Goal: Find specific page/section: Find specific page/section

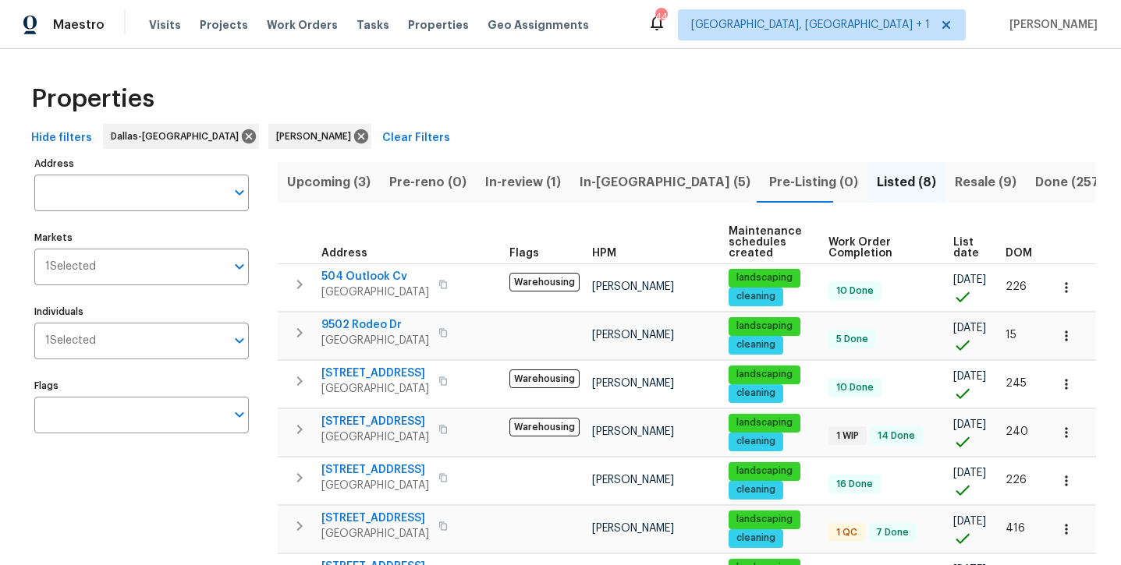
click at [954, 186] on span "Resale (9)" at bounding box center [985, 183] width 62 height 22
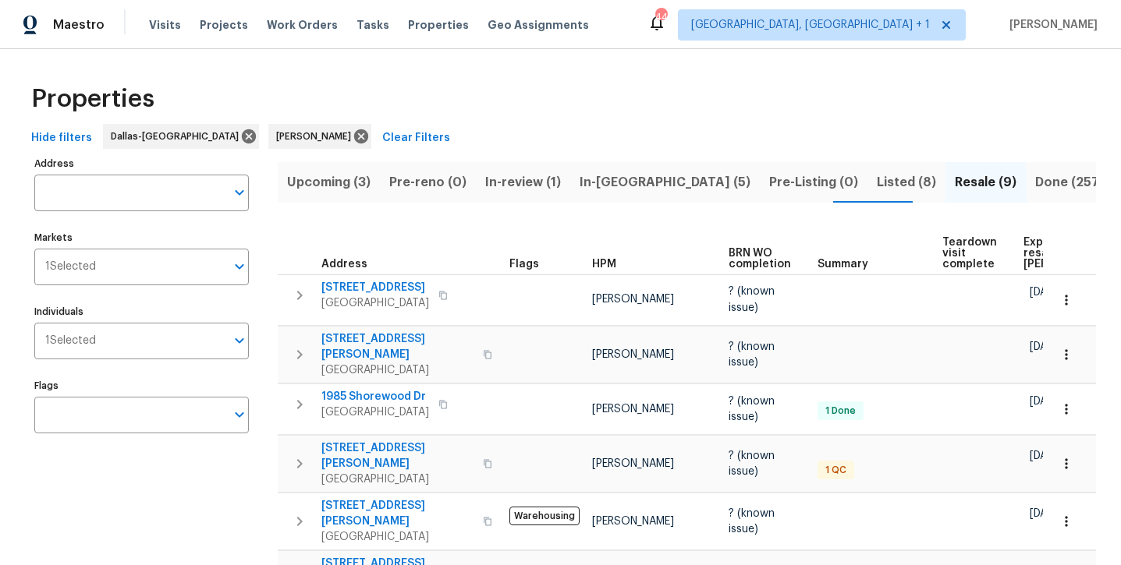
click at [876, 185] on span "Listed (8)" at bounding box center [905, 183] width 59 height 22
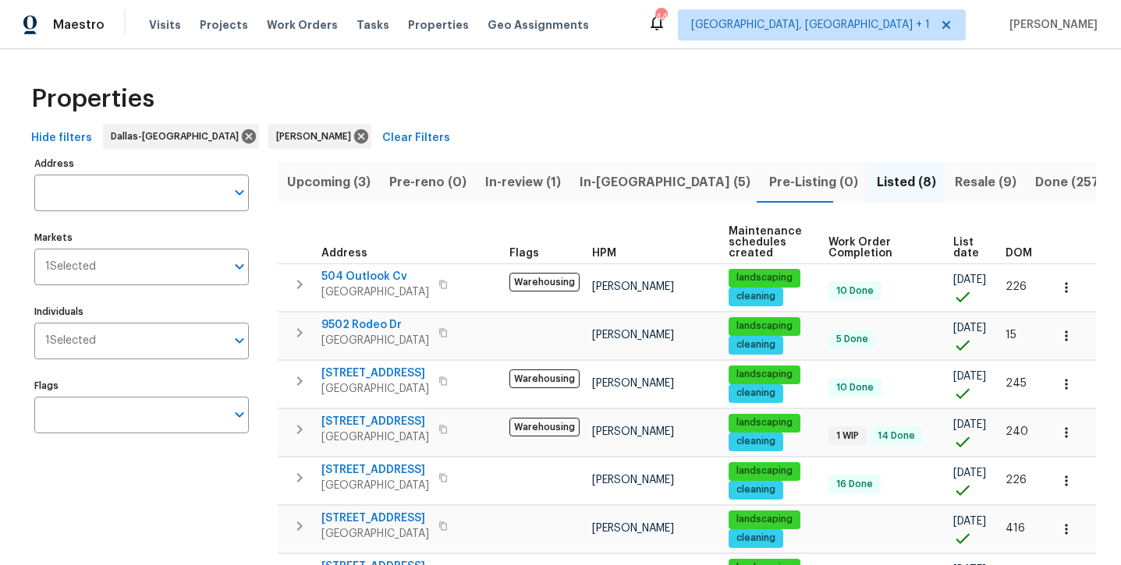
click at [600, 186] on span "In-[GEOGRAPHIC_DATA] (5)" at bounding box center [664, 183] width 171 height 22
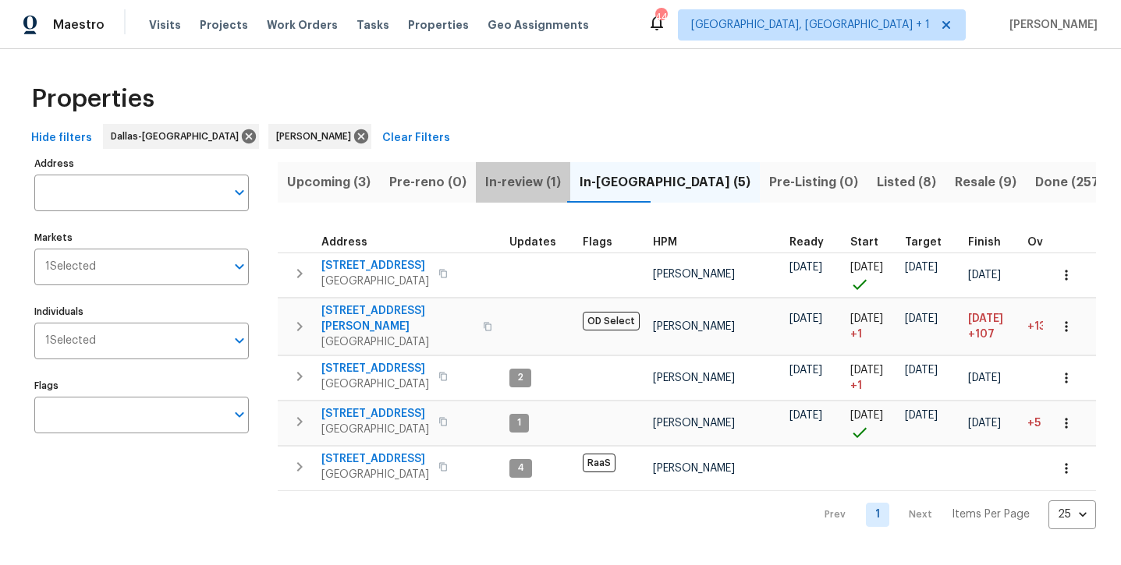
click at [504, 198] on button "In-review (1)" at bounding box center [523, 182] width 94 height 41
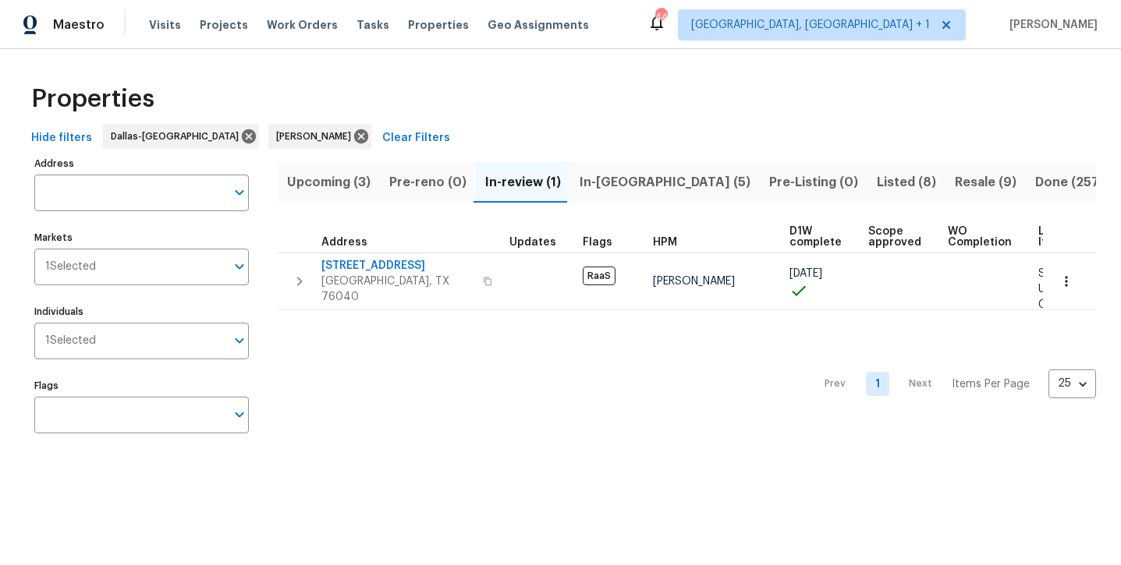
click at [349, 193] on button "Upcoming (3)" at bounding box center [329, 182] width 102 height 41
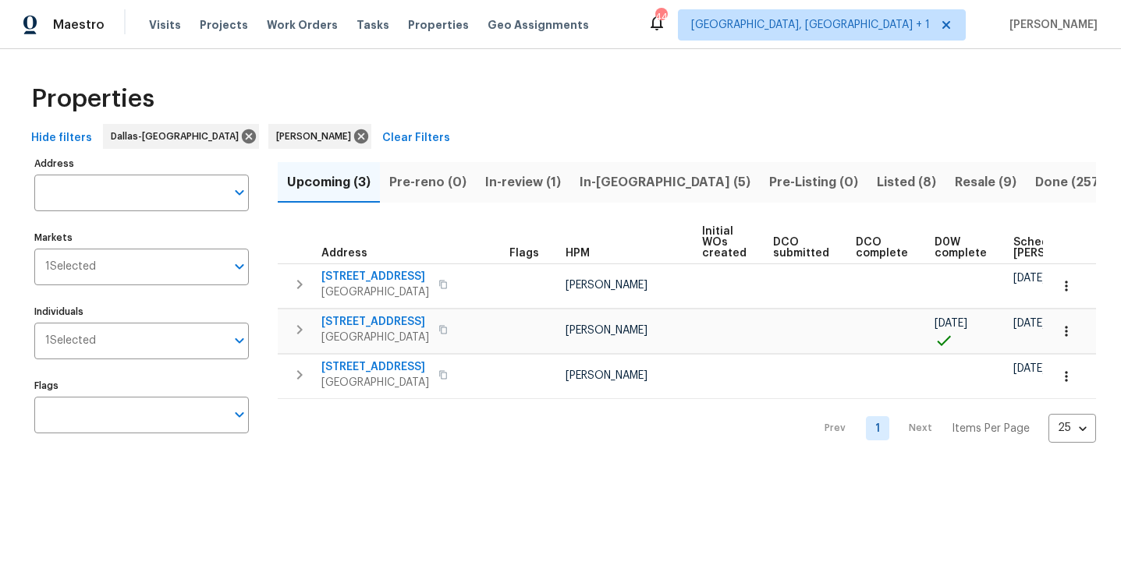
click at [876, 176] on span "Listed (8)" at bounding box center [905, 183] width 59 height 22
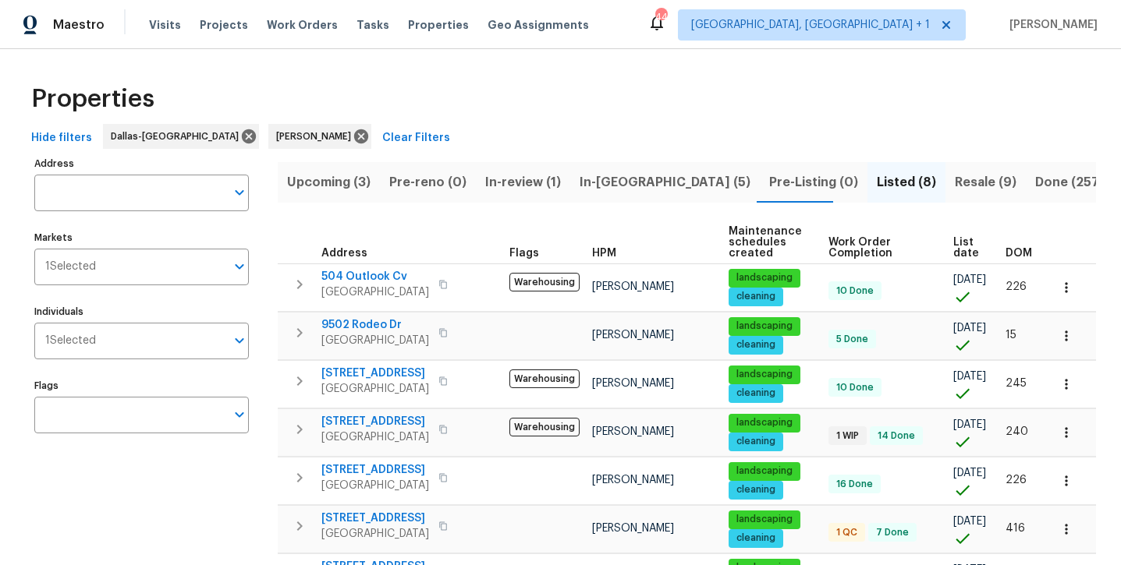
click at [954, 179] on span "Resale (9)" at bounding box center [985, 183] width 62 height 22
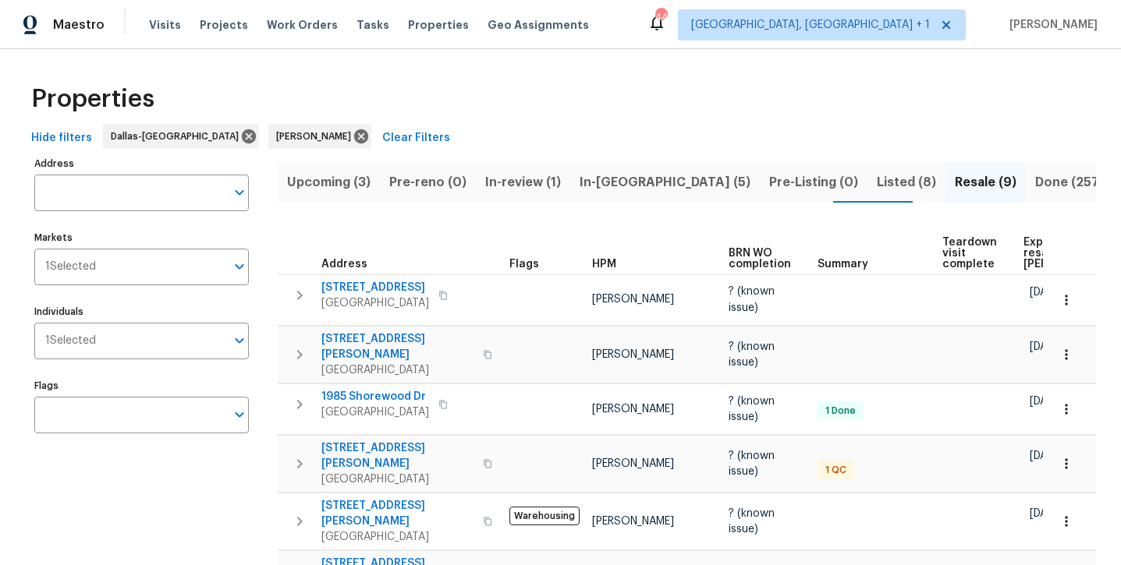
click at [876, 180] on span "Listed (8)" at bounding box center [905, 183] width 59 height 22
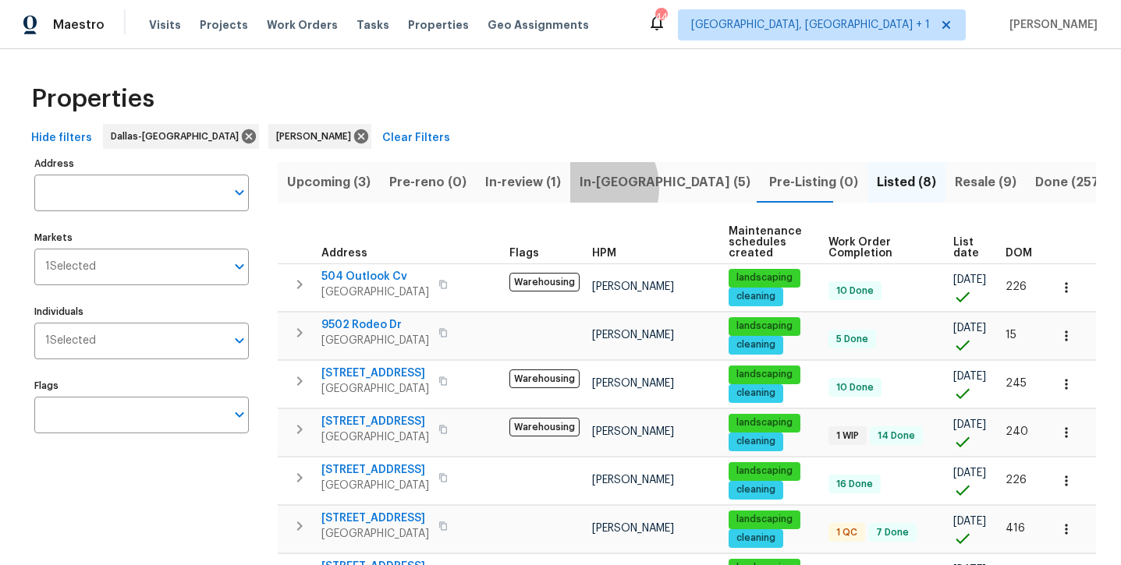
click at [583, 187] on span "In-[GEOGRAPHIC_DATA] (5)" at bounding box center [664, 183] width 171 height 22
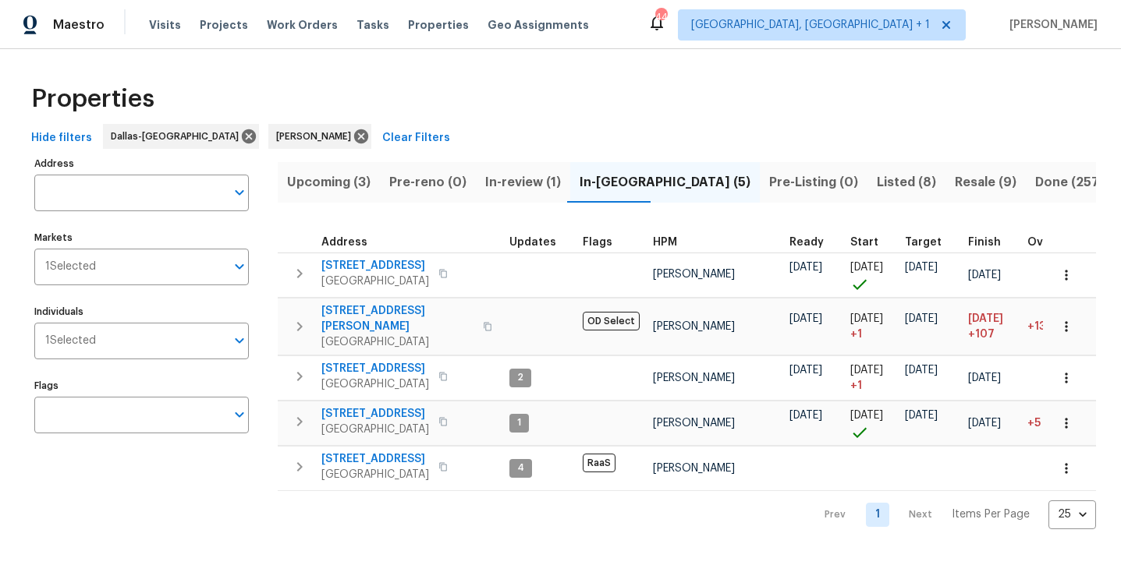
click at [876, 189] on span "Listed (8)" at bounding box center [905, 183] width 59 height 22
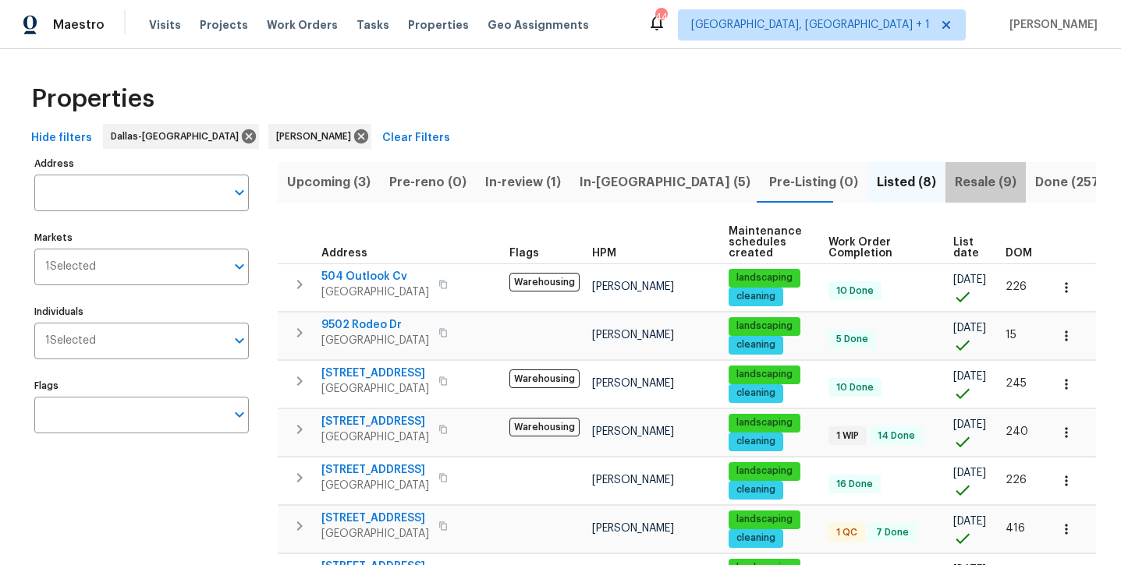
click at [954, 187] on span "Resale (9)" at bounding box center [985, 183] width 62 height 22
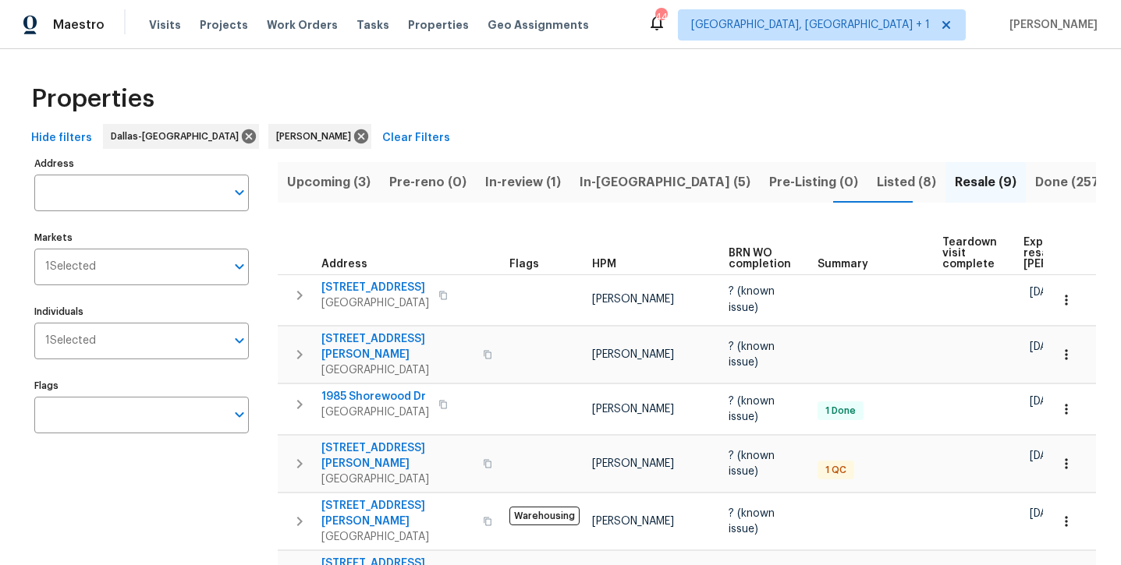
click at [817, 212] on div "Upcoming (3) Pre-reno (0) In-review (1) In-reno (5) Pre-Listing (0) Listed (8) …" at bounding box center [687, 477] width 818 height 648
click at [876, 187] on span "Listed (8)" at bounding box center [905, 183] width 59 height 22
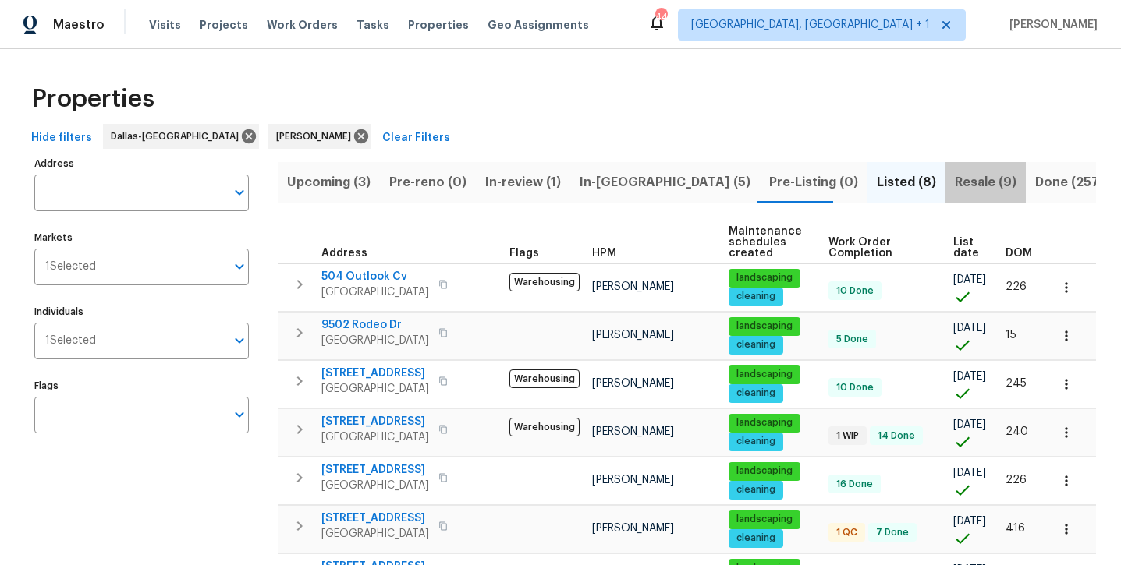
click at [954, 189] on span "Resale (9)" at bounding box center [985, 183] width 62 height 22
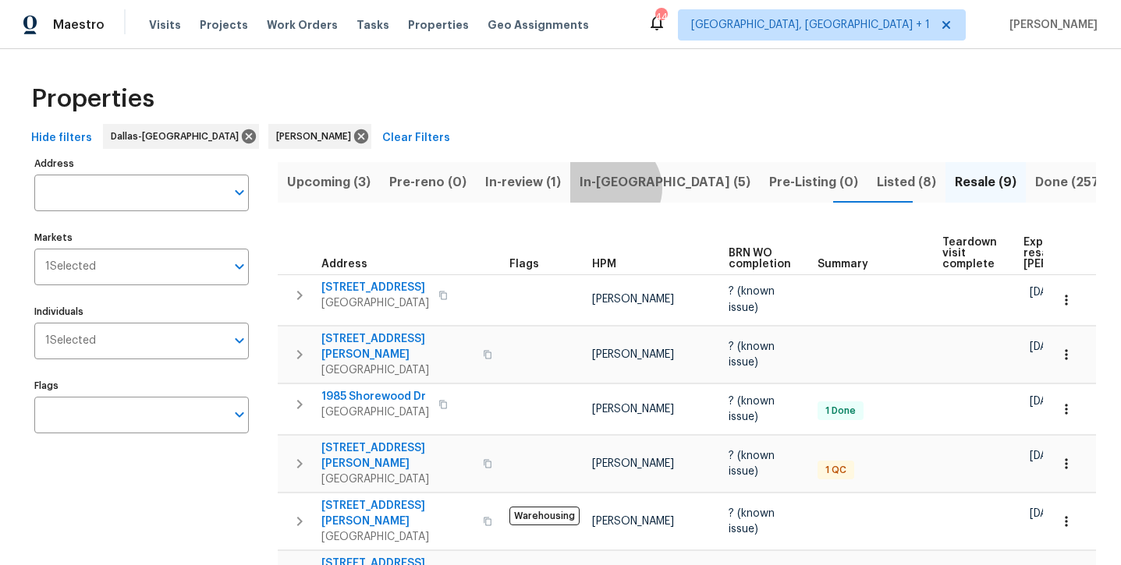
click at [607, 188] on span "In-[GEOGRAPHIC_DATA] (5)" at bounding box center [664, 183] width 171 height 22
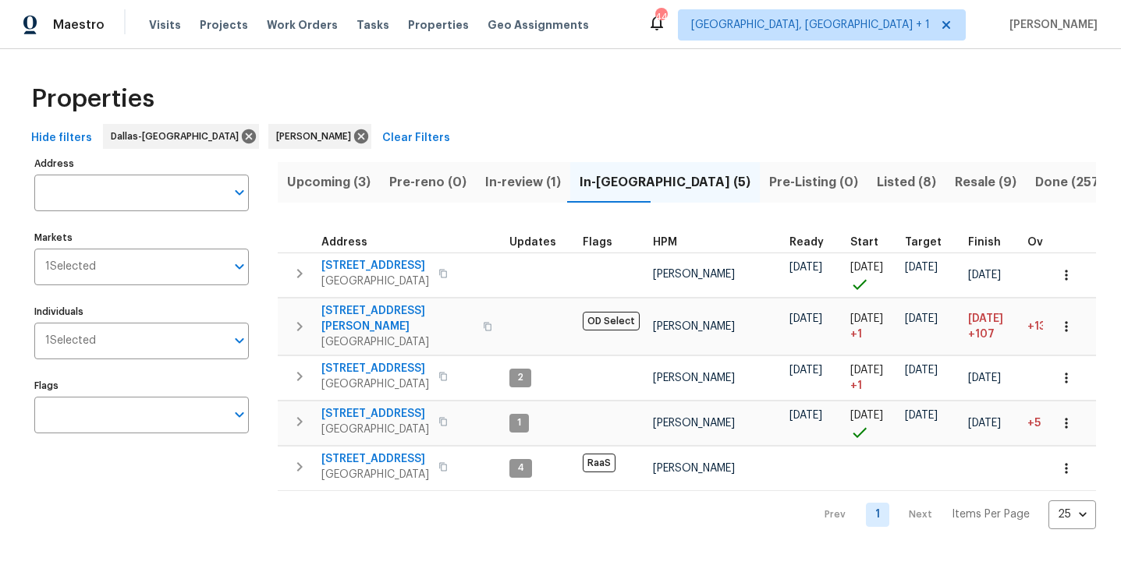
click at [346, 182] on span "Upcoming (3)" at bounding box center [328, 183] width 83 height 22
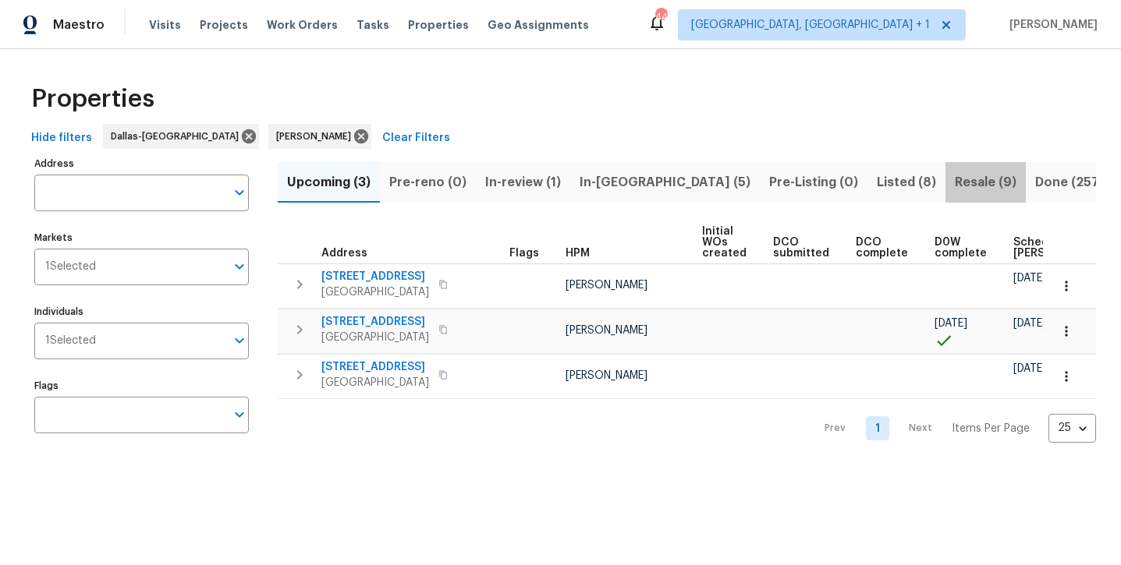
click at [954, 182] on span "Resale (9)" at bounding box center [985, 183] width 62 height 22
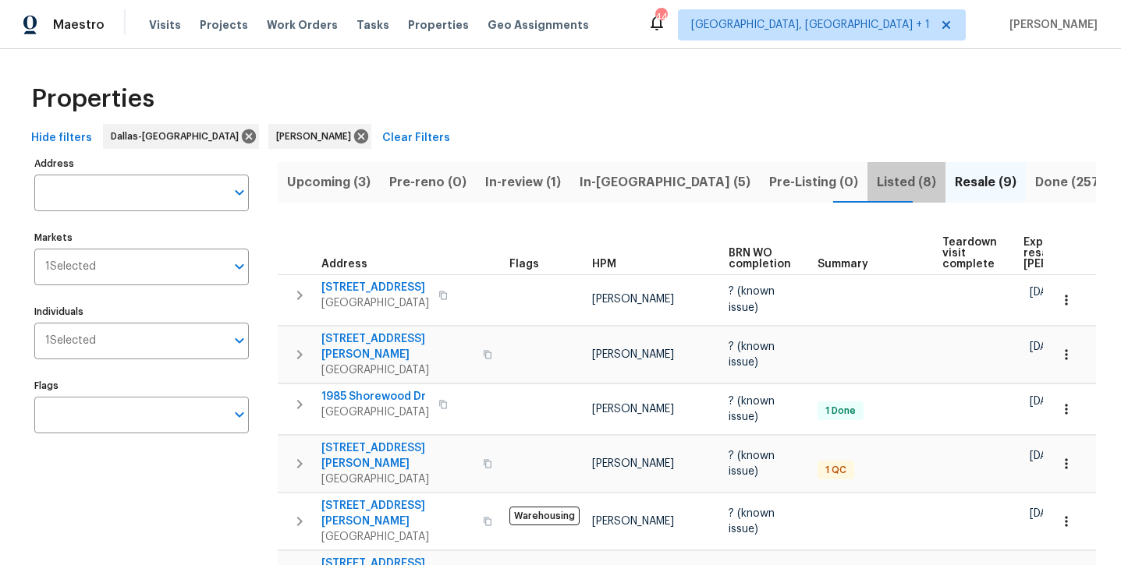
click at [876, 187] on span "Listed (8)" at bounding box center [905, 183] width 59 height 22
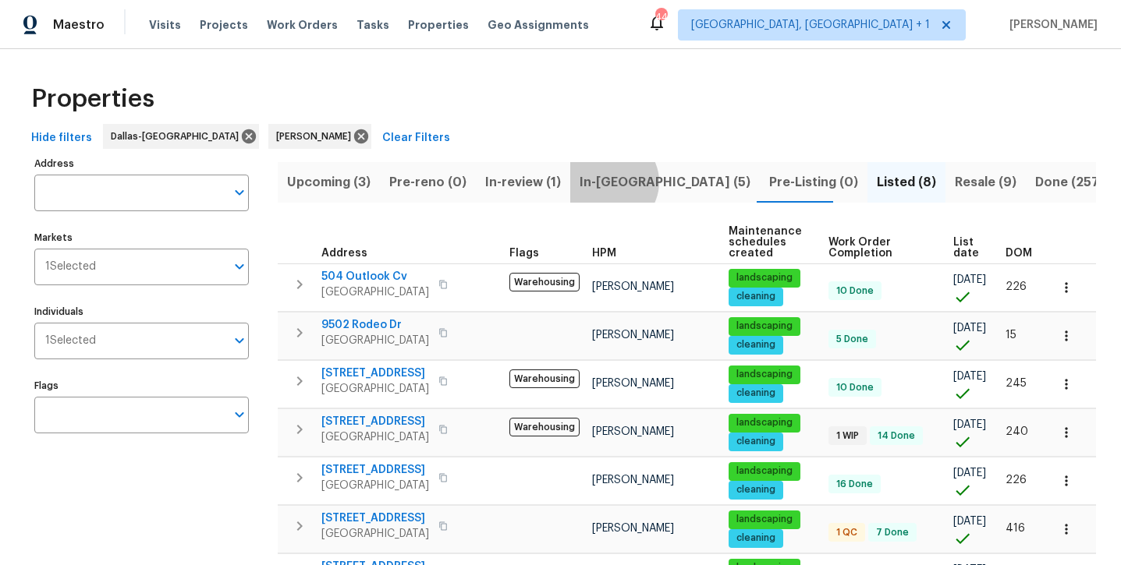
click at [605, 182] on span "In-[GEOGRAPHIC_DATA] (5)" at bounding box center [664, 183] width 171 height 22
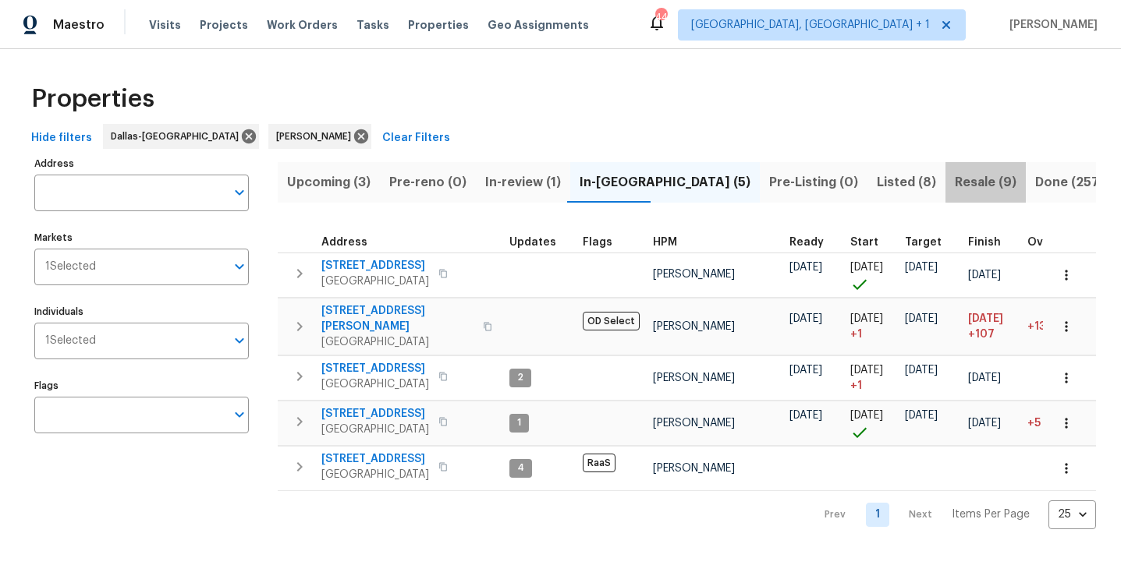
click at [954, 184] on span "Resale (9)" at bounding box center [985, 183] width 62 height 22
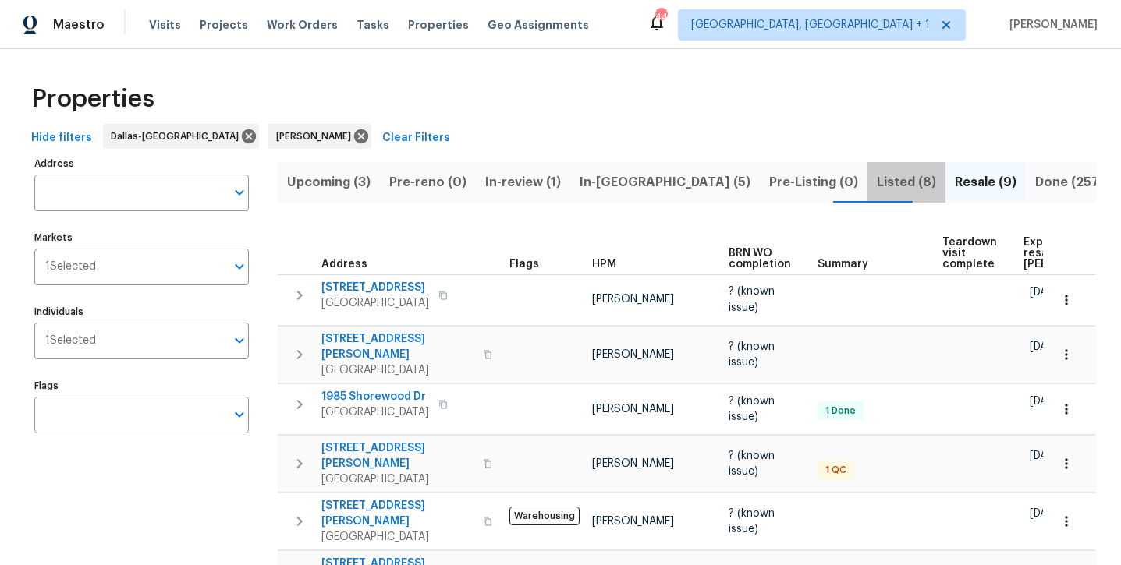
click at [876, 185] on span "Listed (8)" at bounding box center [905, 183] width 59 height 22
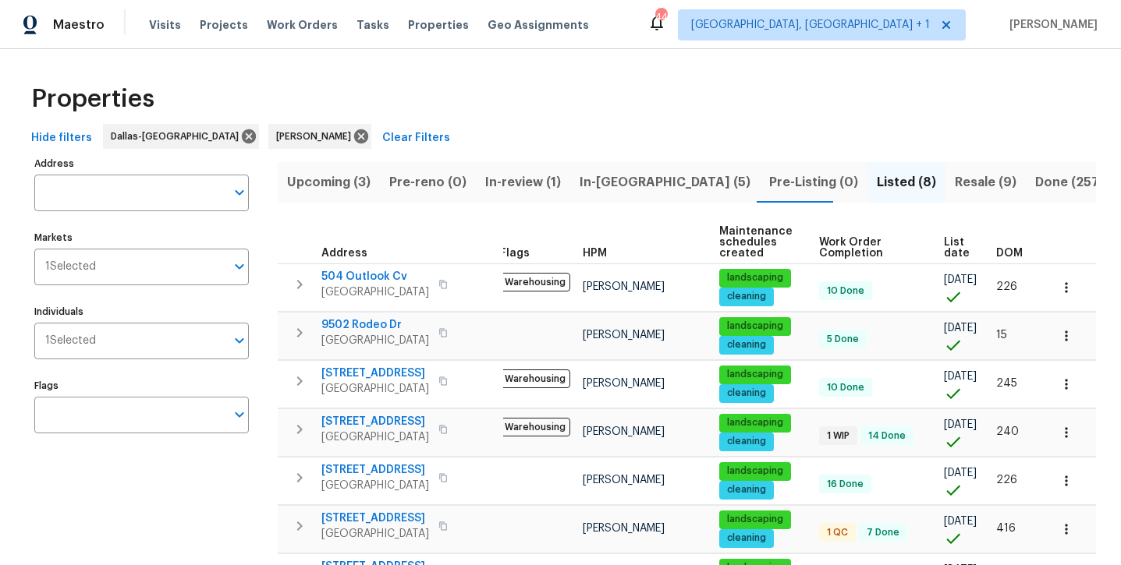
click at [954, 175] on span "Resale (9)" at bounding box center [985, 183] width 62 height 22
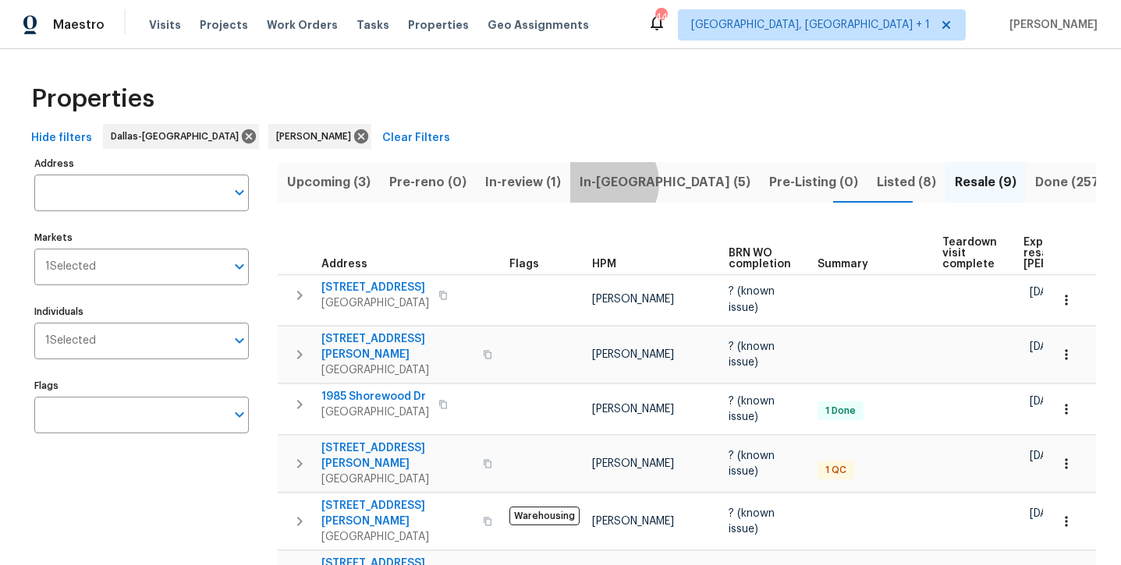
click at [599, 179] on span "In-[GEOGRAPHIC_DATA] (5)" at bounding box center [664, 183] width 171 height 22
